Goal: Find specific page/section: Find specific page/section

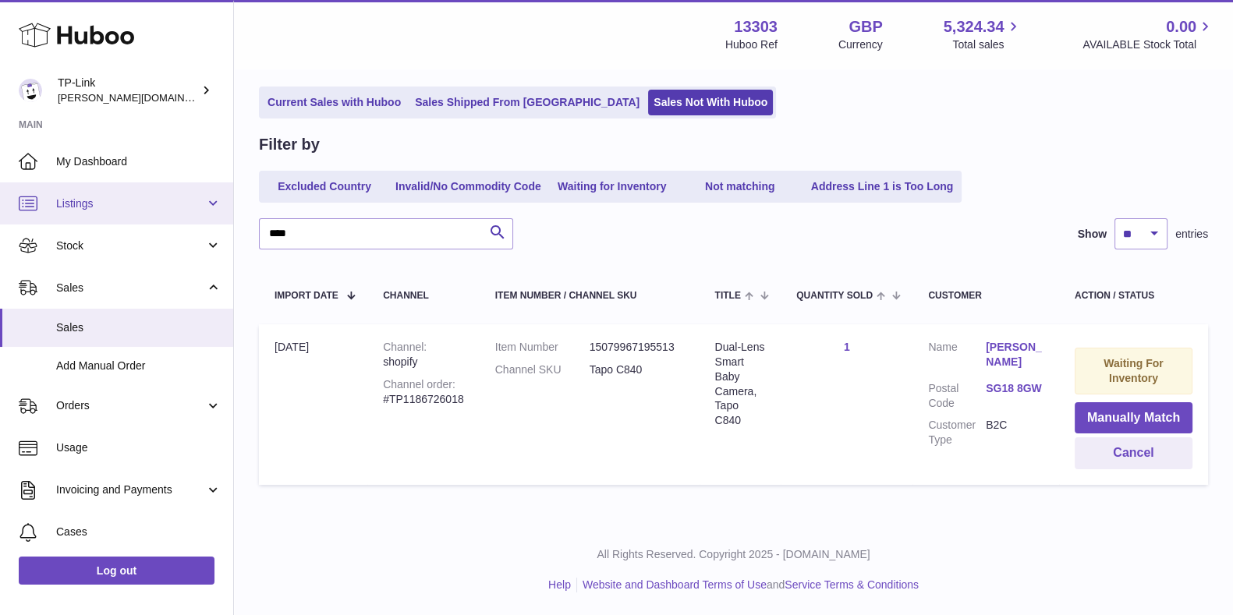
click at [101, 200] on span "Listings" at bounding box center [130, 204] width 149 height 15
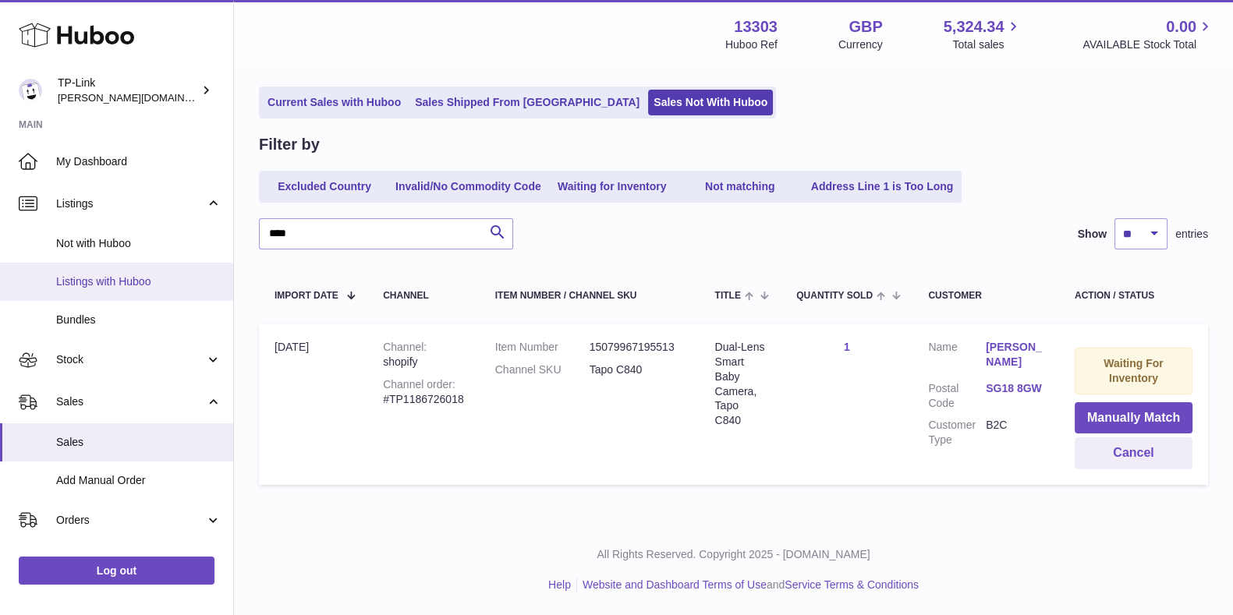
click at [89, 278] on span "Listings with Huboo" at bounding box center [138, 281] width 165 height 15
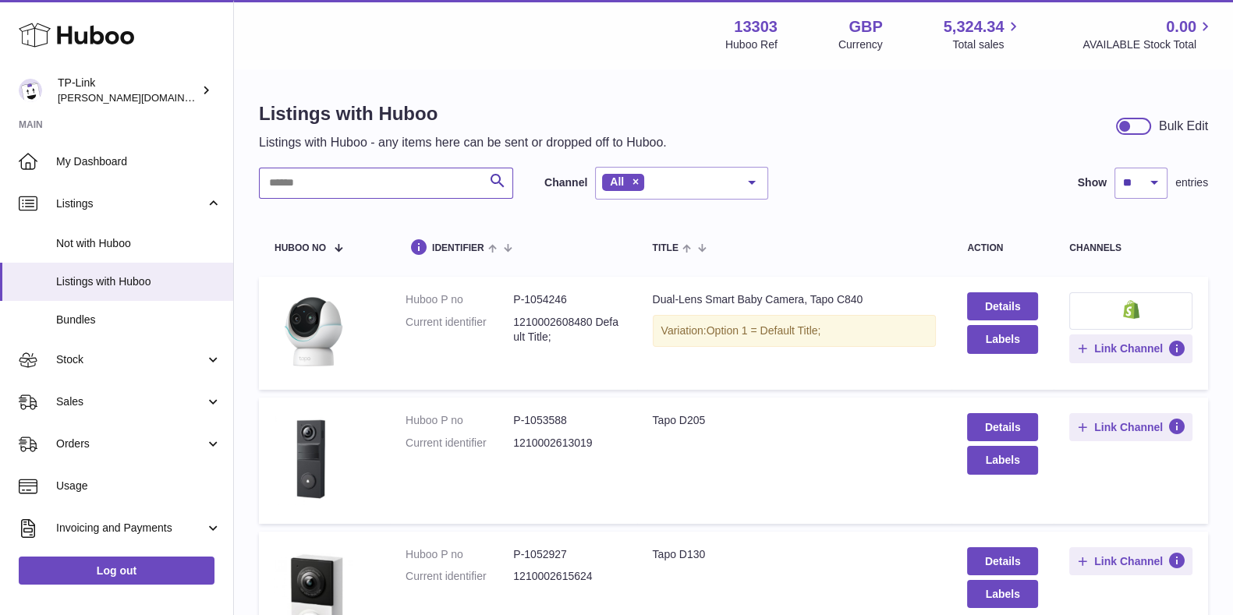
click at [317, 179] on input "text" at bounding box center [386, 183] width 254 height 31
type input "*"
type input "****"
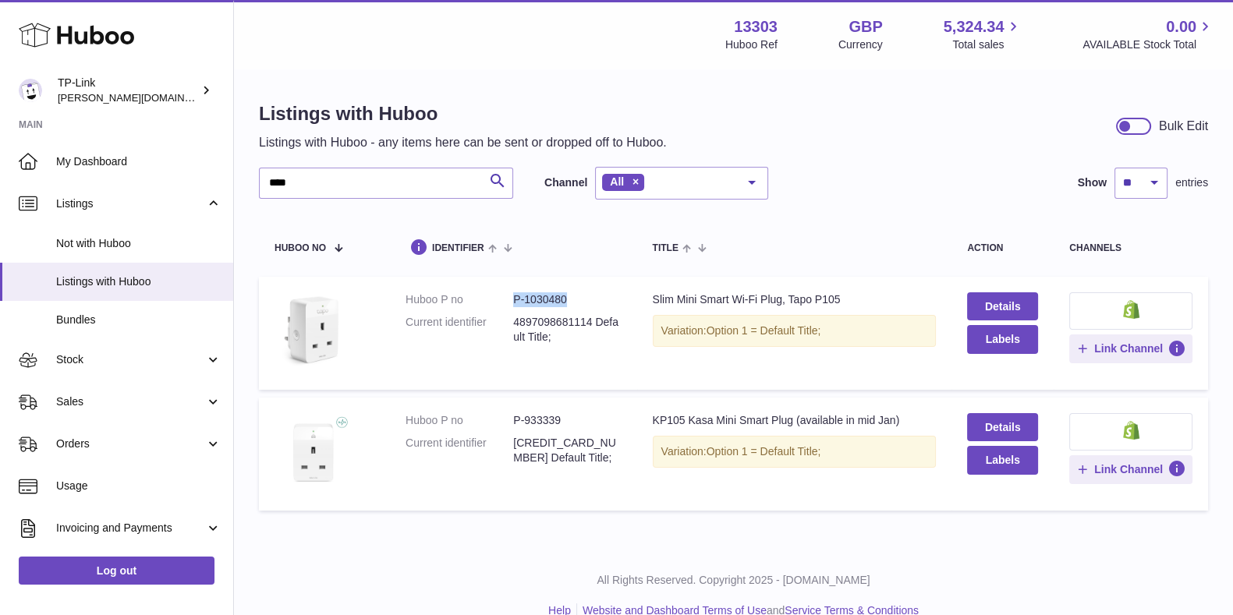
drag, startPoint x: 576, startPoint y: 298, endPoint x: 506, endPoint y: 303, distance: 70.4
click at [506, 303] on dl "Huboo P no P-1030480 Current identifier 4897098681114 Default Title;" at bounding box center [512, 322] width 215 height 60
copy dl "P-1030480"
